Goal: Information Seeking & Learning: Compare options

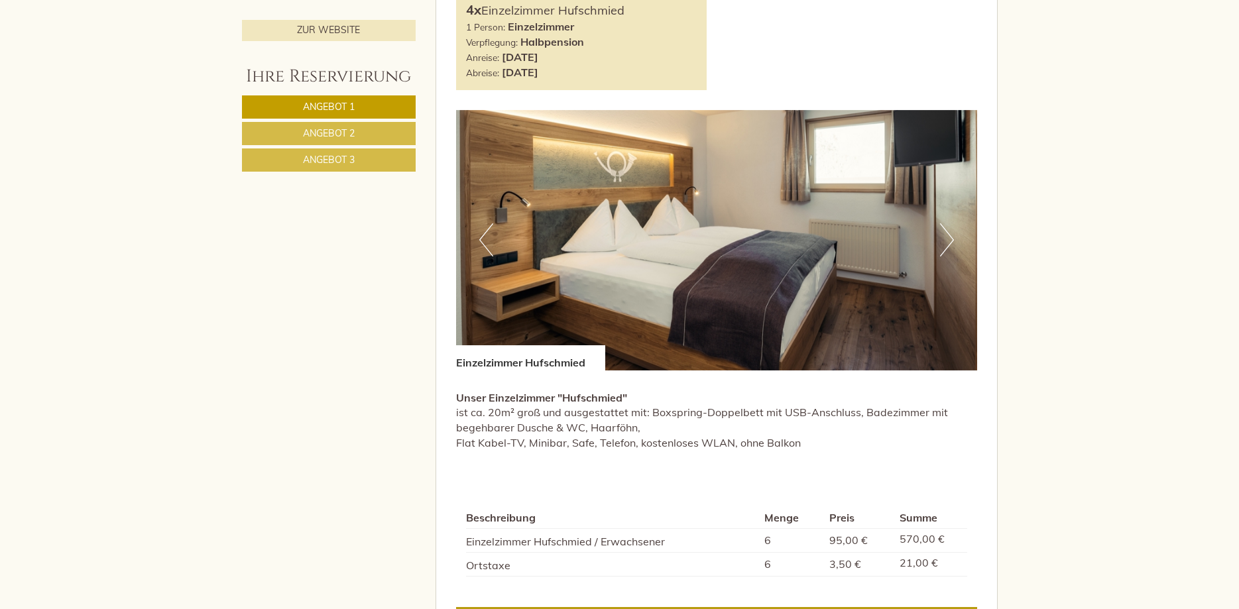
scroll to position [1149, 0]
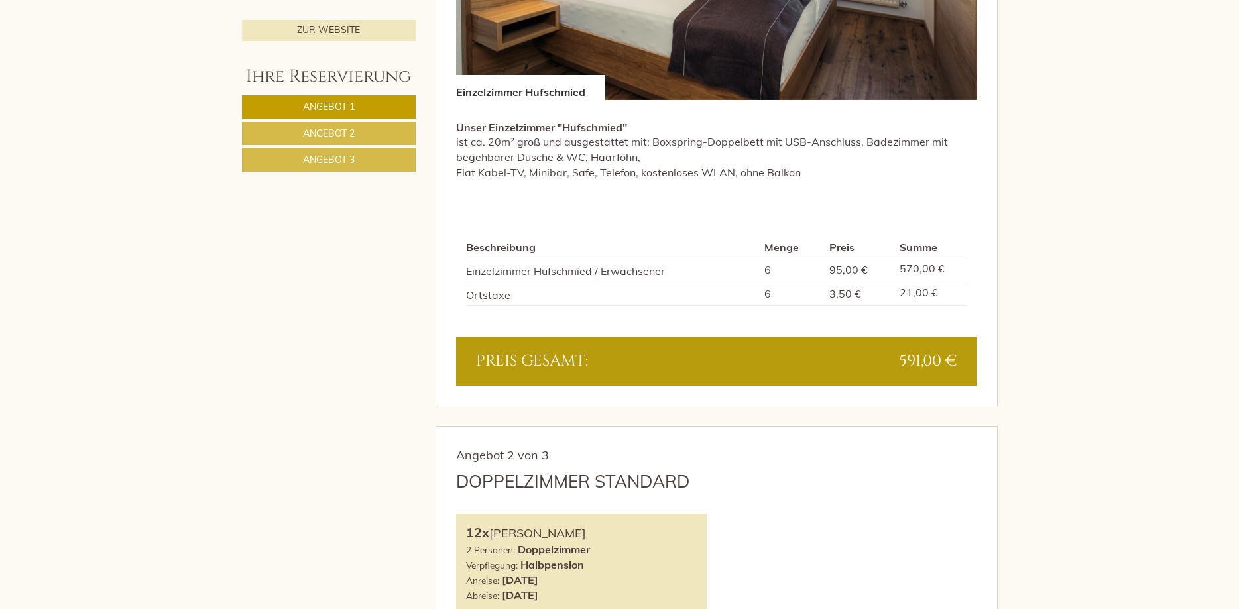
click at [391, 130] on link "Angebot 2" at bounding box center [329, 133] width 174 height 23
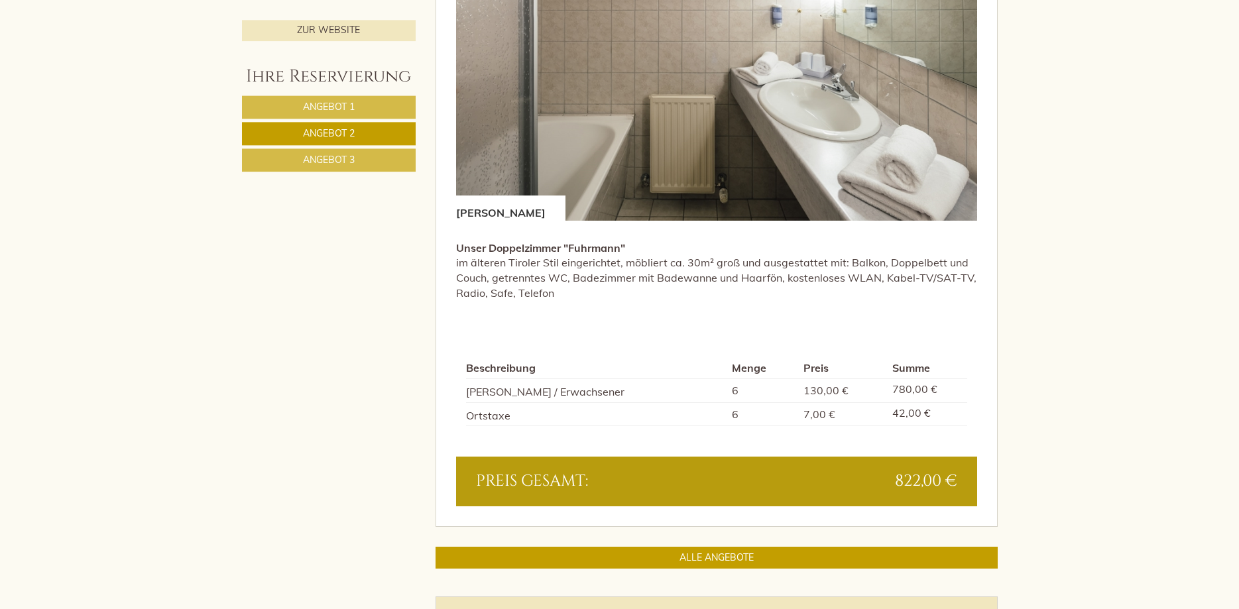
scroll to position [1119, 0]
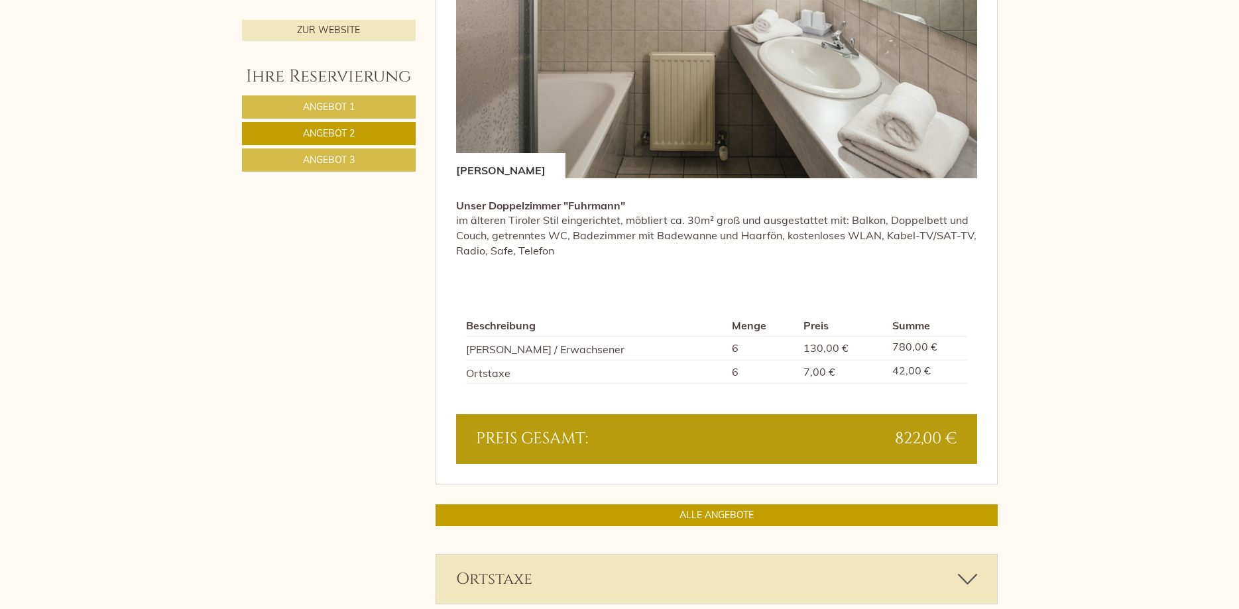
click at [374, 162] on link "Angebot 3" at bounding box center [329, 159] width 174 height 23
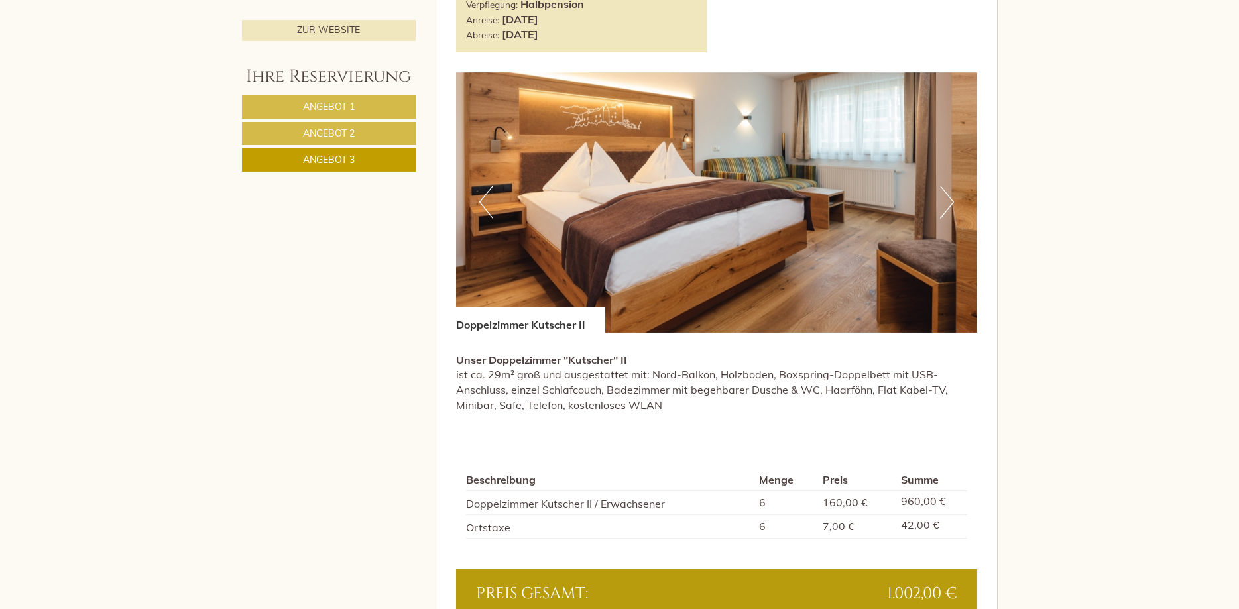
scroll to position [1187, 0]
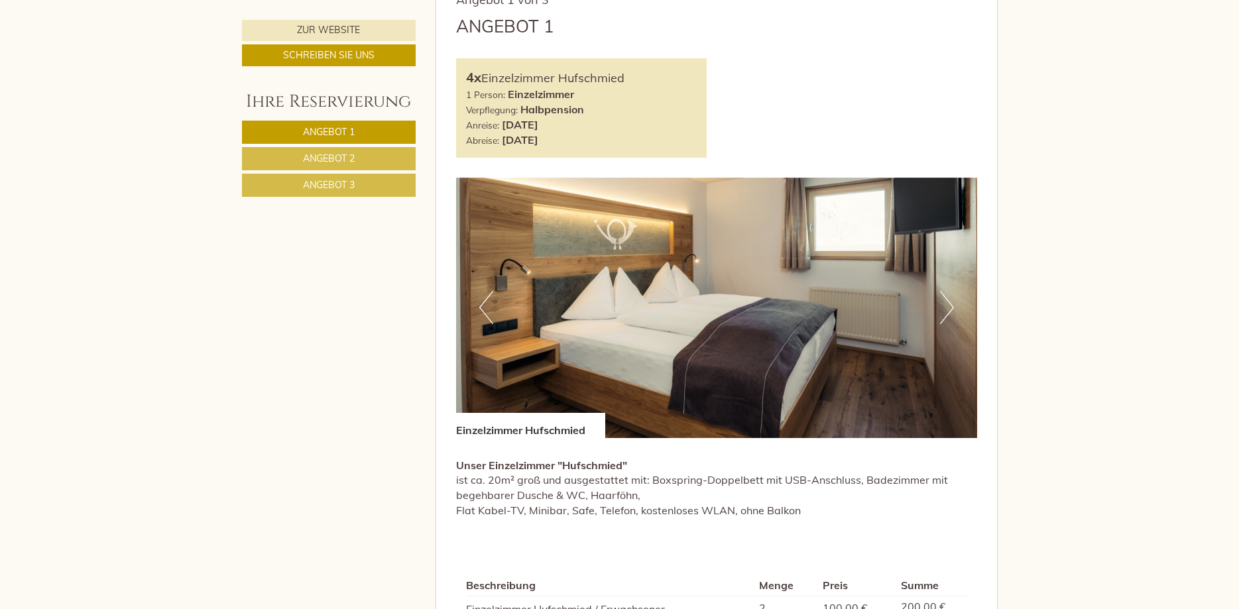
click at [370, 162] on link "Angebot 2" at bounding box center [329, 158] width 174 height 23
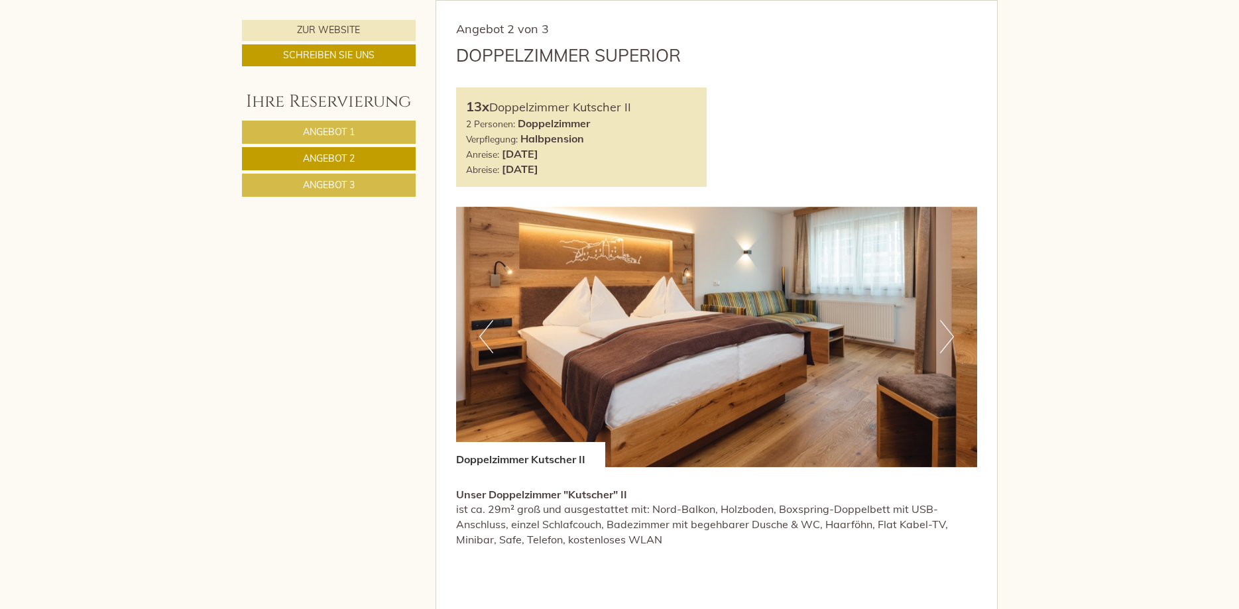
click at [365, 179] on link "Angebot 3" at bounding box center [329, 185] width 174 height 23
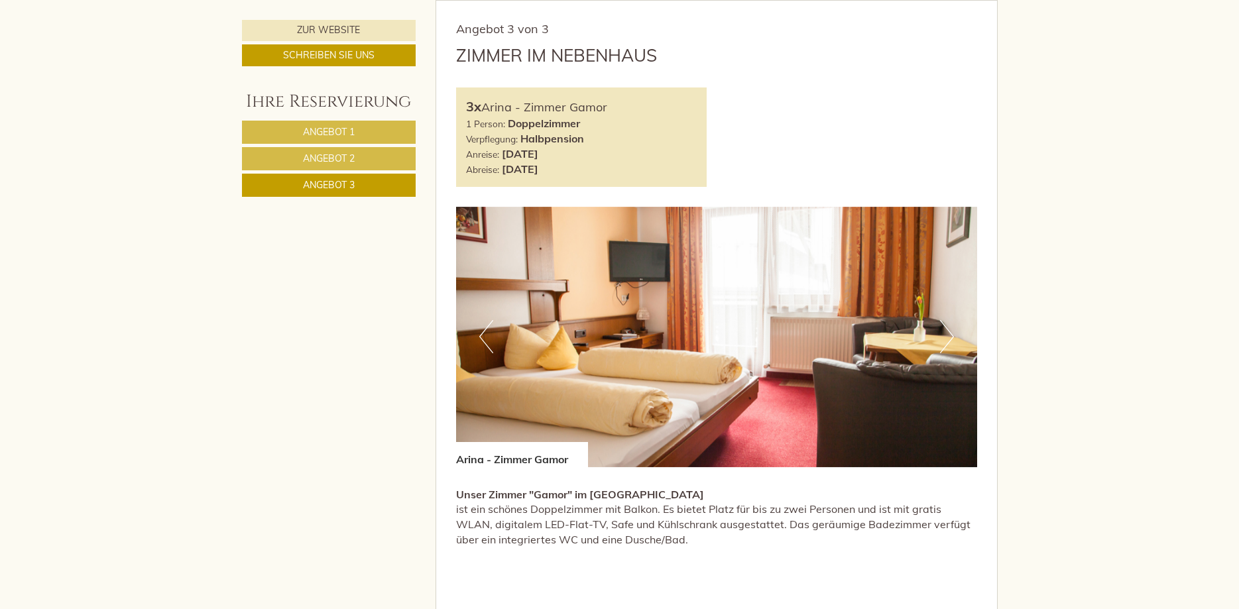
click at [357, 156] on link "Angebot 2" at bounding box center [329, 158] width 174 height 23
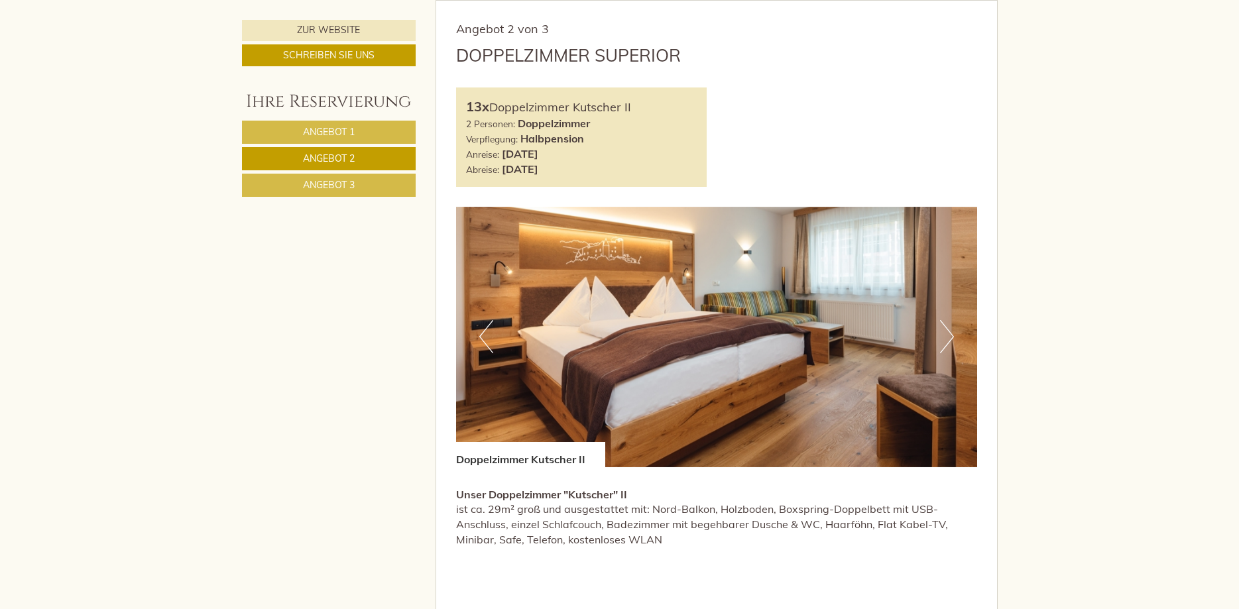
click at [360, 133] on link "Angebot 1" at bounding box center [329, 132] width 174 height 23
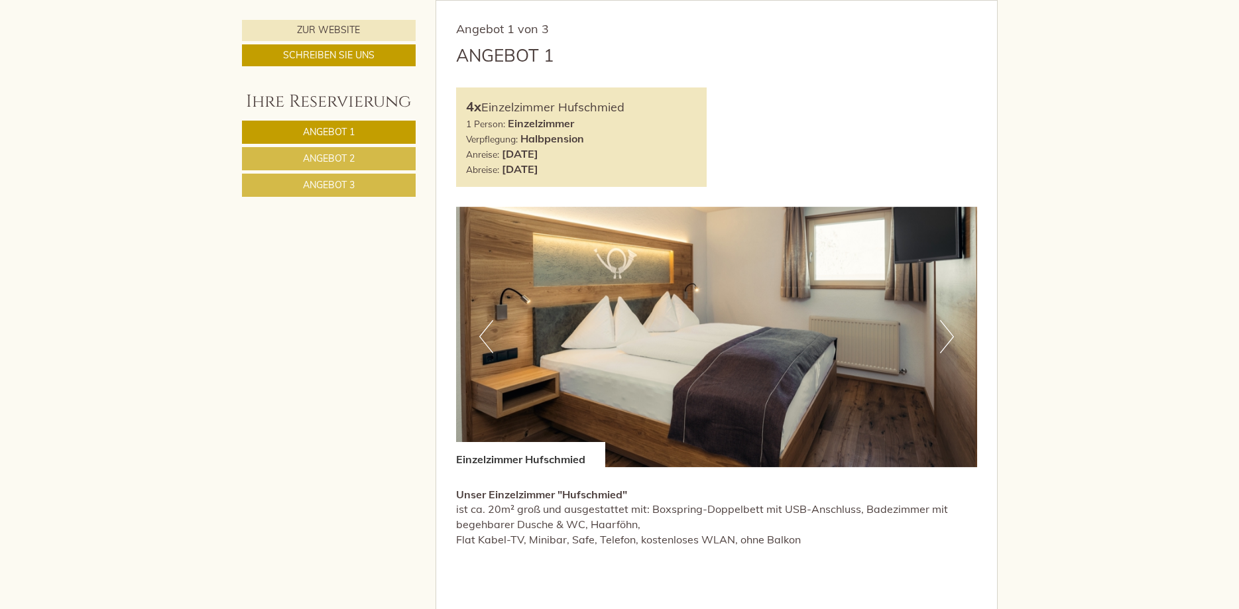
click at [281, 154] on link "Angebot 2" at bounding box center [329, 158] width 174 height 23
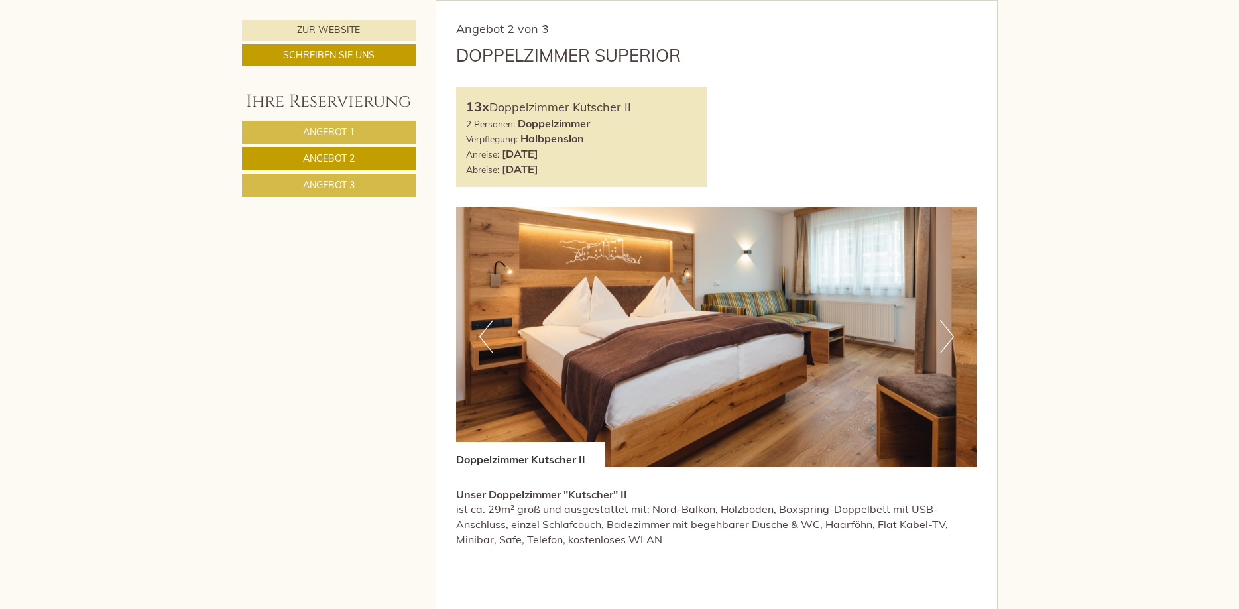
click at [367, 192] on link "Angebot 3" at bounding box center [329, 185] width 174 height 23
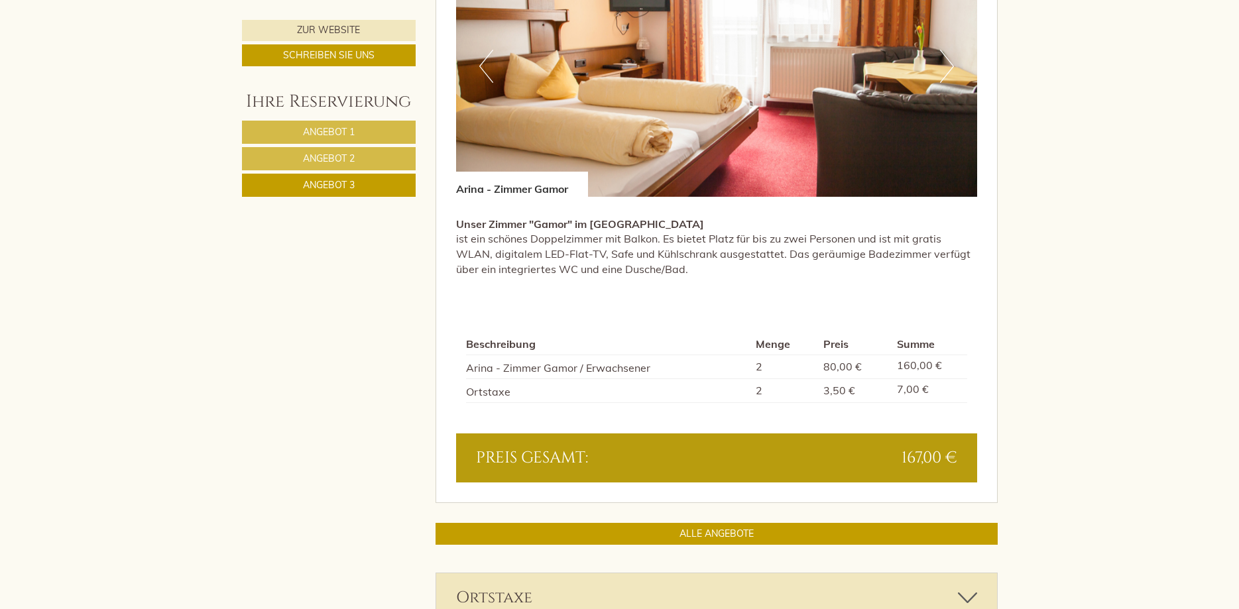
click at [380, 131] on link "Angebot 1" at bounding box center [329, 132] width 174 height 23
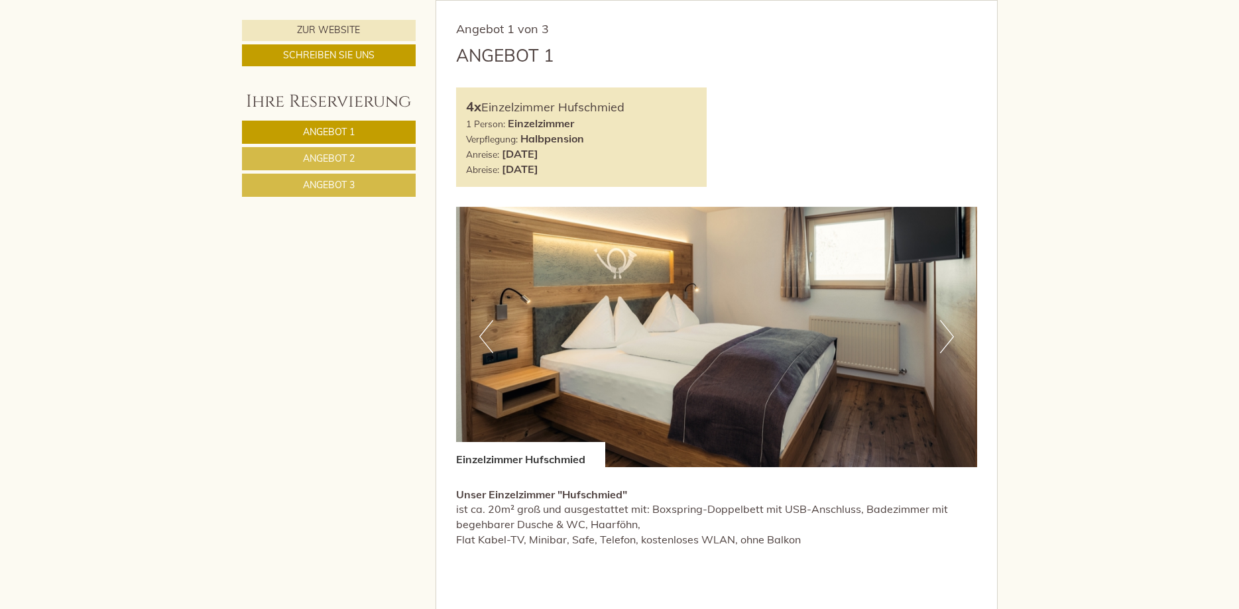
scroll to position [1053, 0]
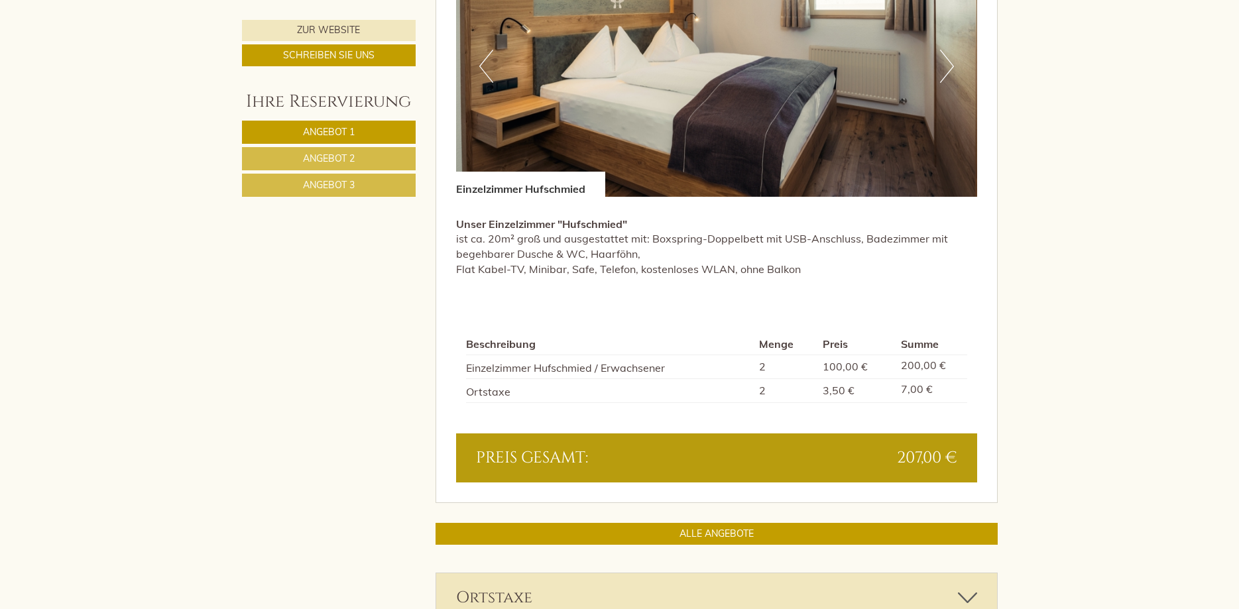
click at [378, 150] on link "Angebot 2" at bounding box center [329, 158] width 174 height 23
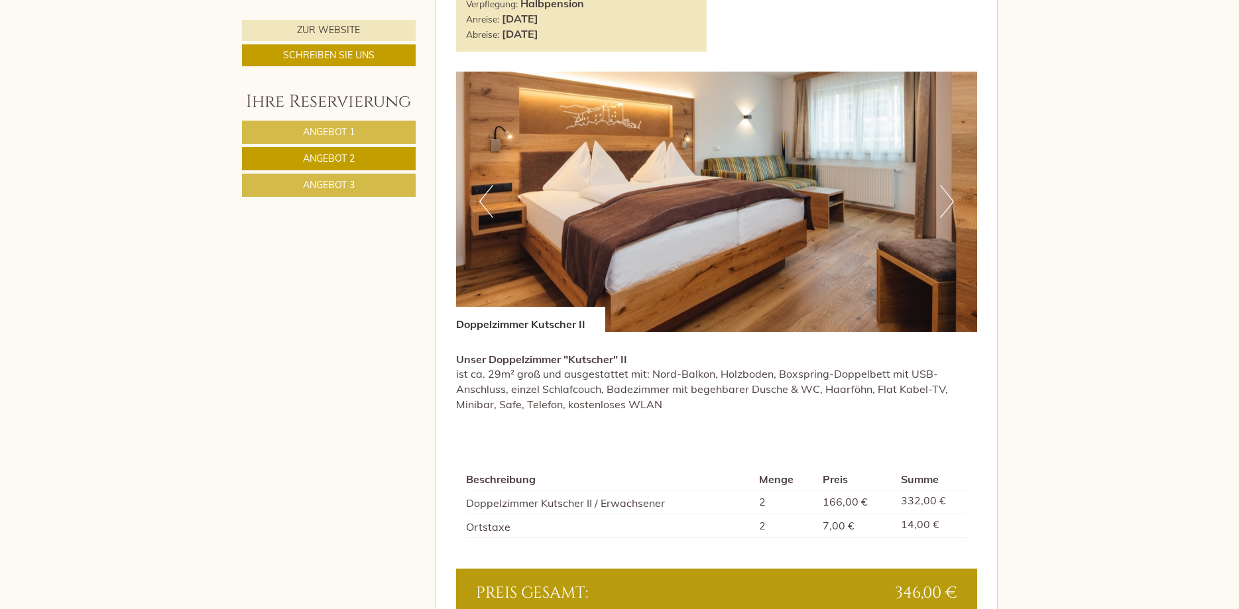
scroll to position [579, 0]
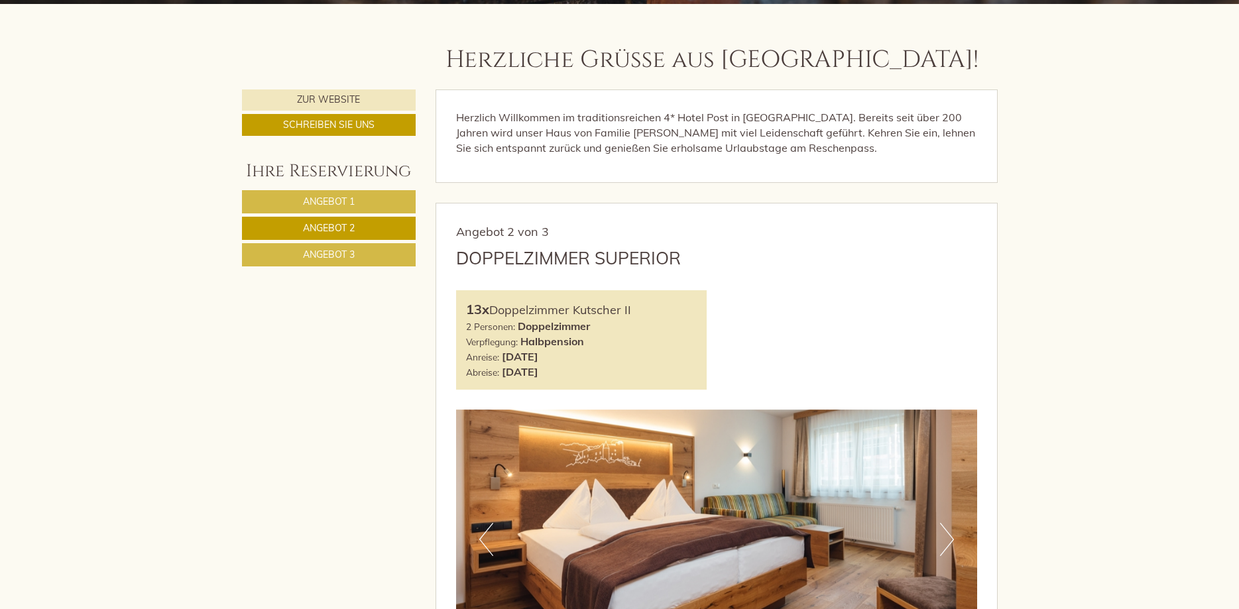
click at [347, 205] on span "Angebot 1" at bounding box center [329, 202] width 52 height 12
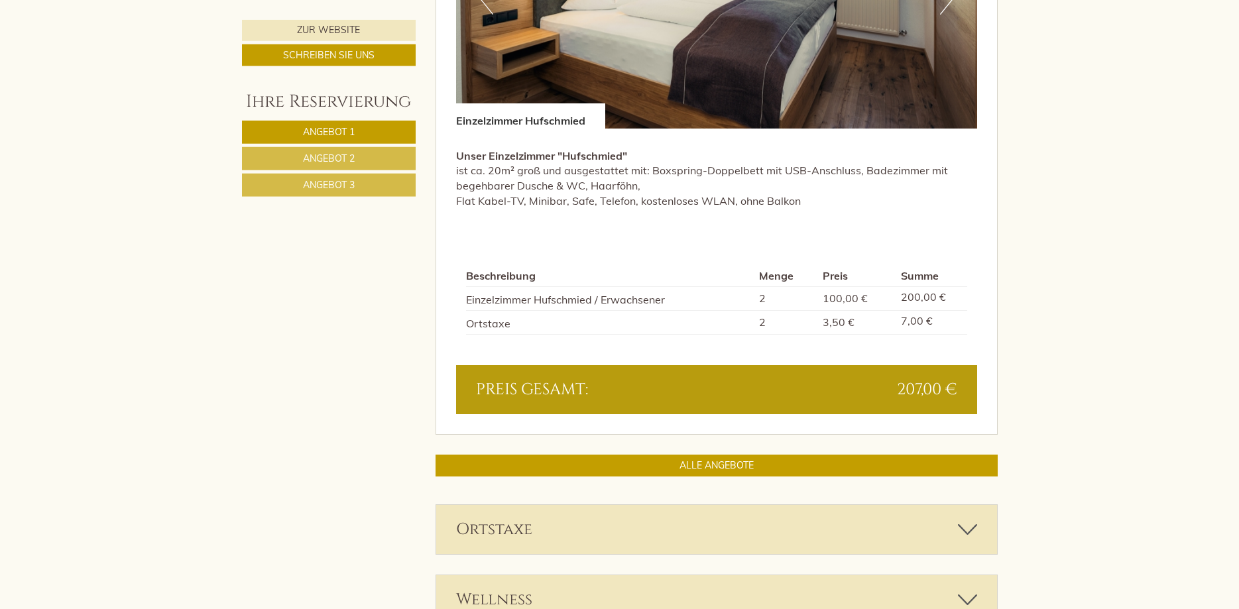
scroll to position [1120, 0]
